Goal: Task Accomplishment & Management: Manage account settings

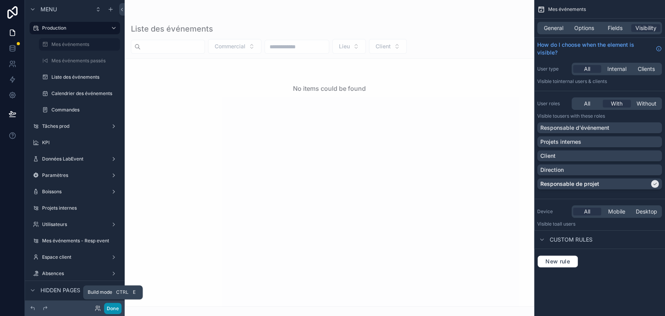
click at [112, 306] on button "Done" at bounding box center [113, 308] width 18 height 11
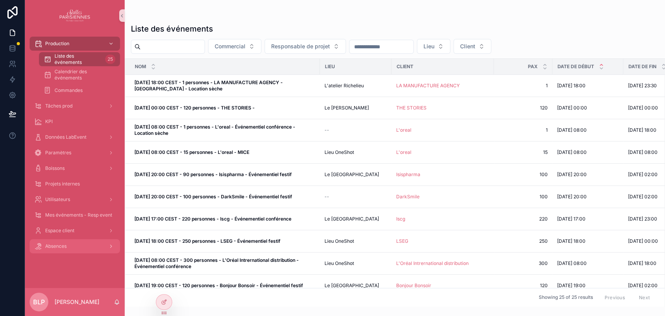
click at [60, 246] on span "Absences" at bounding box center [55, 246] width 21 height 6
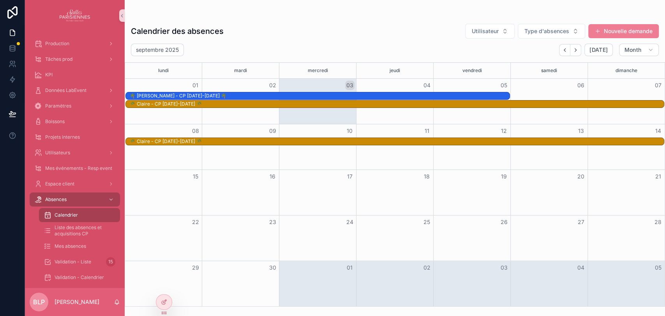
click at [617, 32] on button "Nouvelle demande" at bounding box center [623, 31] width 70 height 14
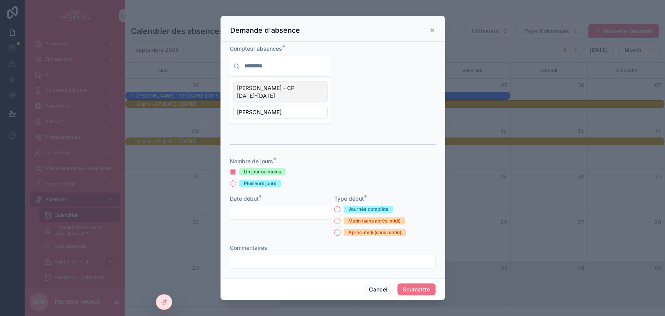
click at [433, 37] on div "Demande d'absence" at bounding box center [332, 29] width 224 height 26
click at [432, 32] on icon "scrollable content" at bounding box center [432, 30] width 6 height 6
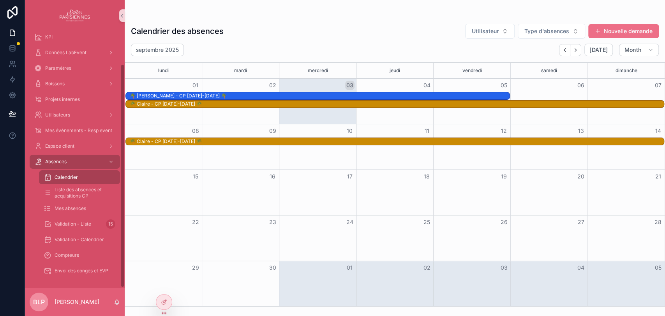
scroll to position [38, 0]
click at [63, 253] on span "Compteurs" at bounding box center [67, 255] width 25 height 6
